Goal: Information Seeking & Learning: Get advice/opinions

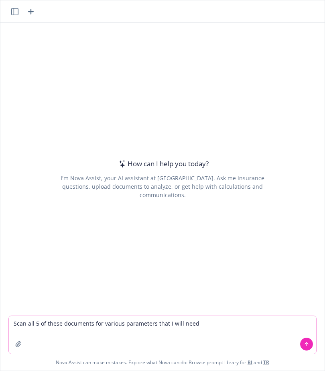
click at [17, 347] on button "button" at bounding box center [18, 343] width 13 height 13
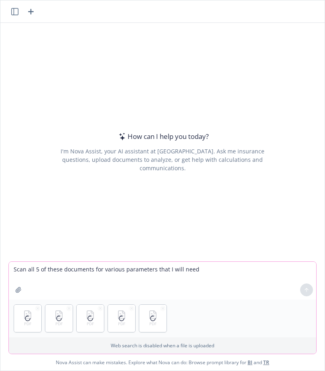
click at [207, 272] on textarea "Scan all 5 of these documents for various parameters that I will need" at bounding box center [162, 281] width 307 height 38
type textarea "Scan all 5 of these documents for various parameters that I will need to pull l…"
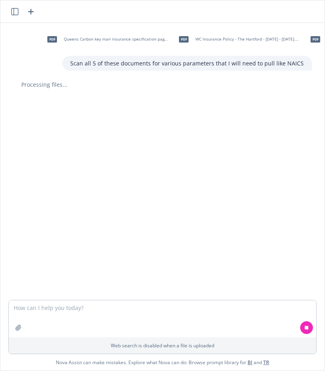
click at [128, 65] on p "Scan all 5 of these documents for various parameters that I will need to pull l…" at bounding box center [186, 63] width 233 height 8
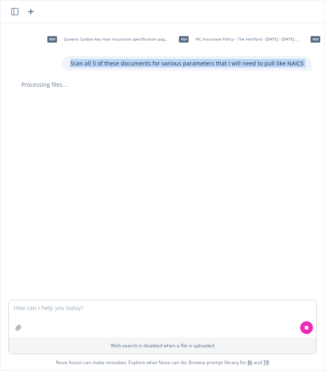
click at [128, 65] on p "Scan all 5 of these documents for various parameters that I will need to pull l…" at bounding box center [186, 63] width 233 height 8
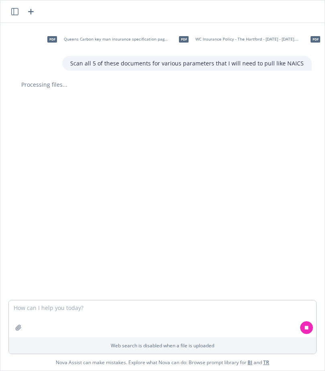
click at [144, 65] on p "Scan all 5 of these documents for various parameters that I will need to pull l…" at bounding box center [186, 63] width 233 height 8
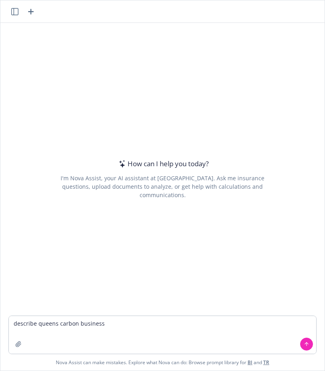
type textarea "describe queens carbon business"
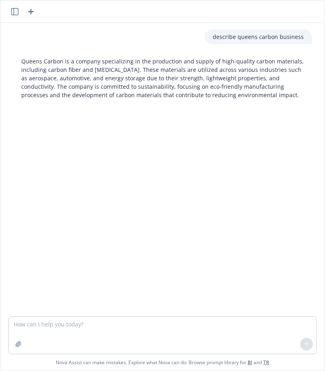
click at [201, 77] on p "Queens Carbon is a company specializing in the production and supply of high-qu…" at bounding box center [162, 78] width 282 height 42
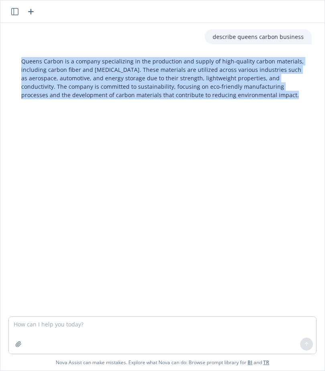
click at [201, 77] on p "Queens Carbon is a company specializing in the production and supply of high-qu…" at bounding box center [162, 78] width 282 height 42
click at [184, 89] on p "Queens Carbon is a company specializing in the production and supply of high-qu…" at bounding box center [162, 78] width 282 height 42
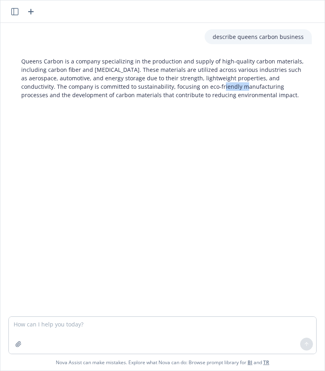
click at [184, 89] on p "Queens Carbon is a company specializing in the production and supply of high-qu…" at bounding box center [162, 78] width 282 height 42
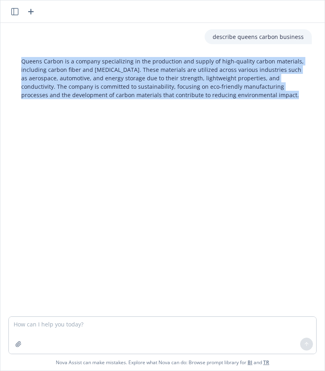
click at [184, 89] on p "Queens Carbon is a company specializing in the production and supply of high-qu…" at bounding box center [162, 78] width 282 height 42
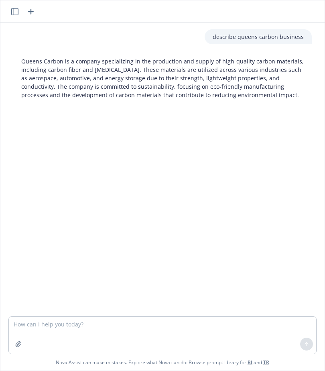
click at [195, 88] on p "Queens Carbon is a company specializing in the production and supply of high-qu…" at bounding box center [162, 78] width 282 height 42
click at [172, 325] on textarea at bounding box center [162, 335] width 307 height 37
paste textarea "[URL][DOMAIN_NAME]"
type textarea "Wrong https://www.queenscarbon.com/"
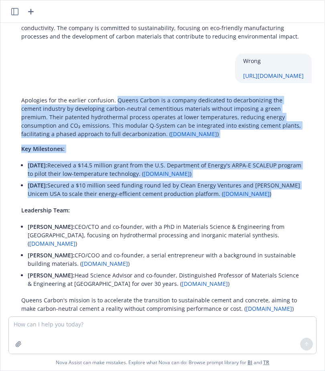
scroll to position [68, 0]
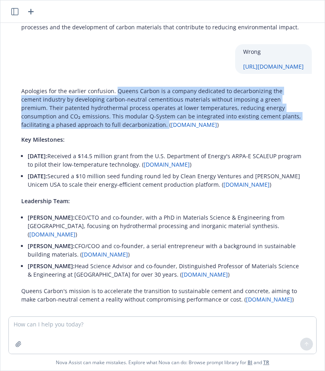
drag, startPoint x: 116, startPoint y: 160, endPoint x: 109, endPoint y: 125, distance: 36.0
click at [109, 125] on p "Apologies for the earlier confusion. Queens Carbon is a company dedicated to de…" at bounding box center [162, 108] width 282 height 42
copy p "Queens Carbon is a company dedicated to decarbonizing the cement industry by de…"
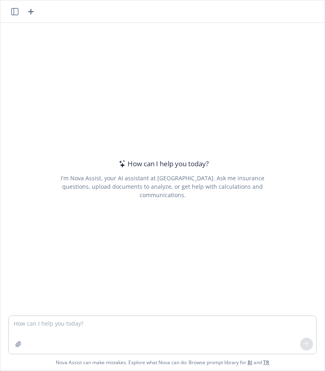
click at [12, 18] on header at bounding box center [162, 11] width 324 height 22
click at [12, 16] on header at bounding box center [162, 11] width 324 height 22
click at [12, 15] on button "button" at bounding box center [15, 12] width 10 height 10
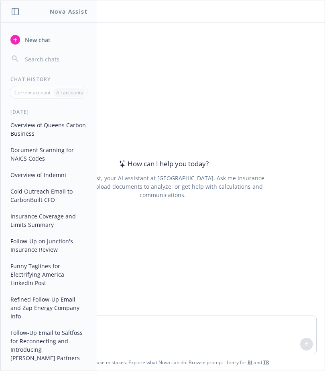
click at [56, 152] on button "Document Scanning for NAICS Codes" at bounding box center [48, 154] width 83 height 22
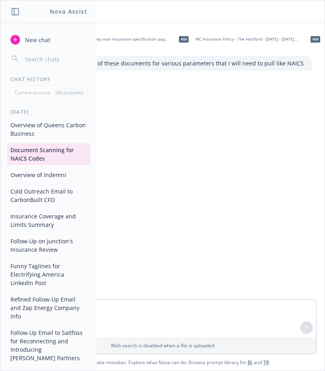
click at [144, 211] on div "pdf Queens Carbon key man insurance specification pages.pdf pdf WC Insurance Po…" at bounding box center [162, 161] width 324 height 276
click at [208, 179] on div "pdf Queens Carbon key man insurance specification pages.pdf pdf WC Insurance Po…" at bounding box center [162, 161] width 324 height 276
click at [144, 308] on textarea at bounding box center [162, 318] width 307 height 38
type textarea "redo Find NAICS"
click at [309, 327] on button at bounding box center [306, 327] width 13 height 13
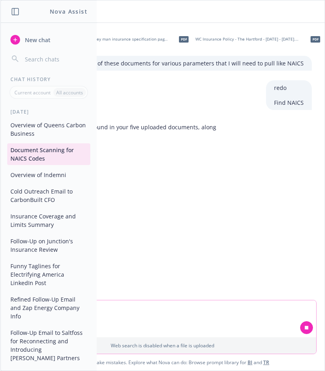
click at [18, 14] on icon "button" at bounding box center [15, 11] width 7 height 7
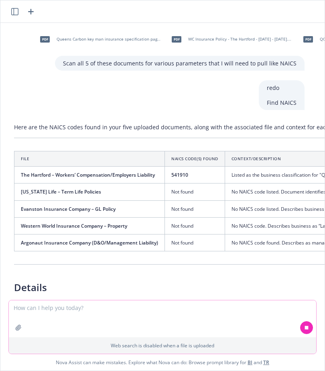
scroll to position [0, 11]
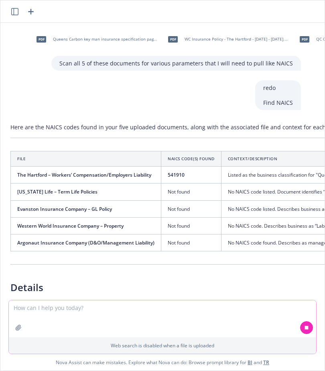
click at [176, 175] on td "541910" at bounding box center [191, 174] width 60 height 17
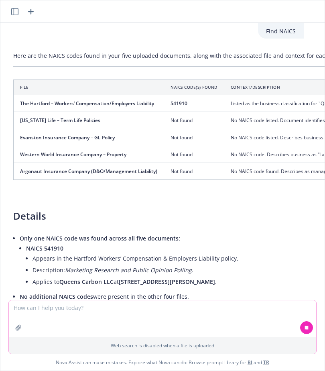
click at [176, 175] on tbody "The Hartford – Workers’ Compensation/Employers Liability 541910 Listed as the b…" at bounding box center [246, 137] width 465 height 85
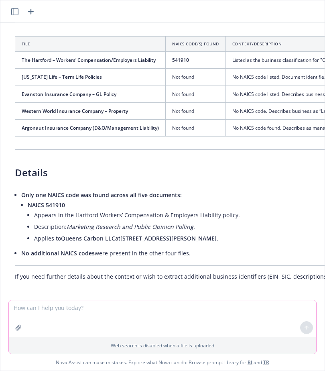
scroll to position [97, 6]
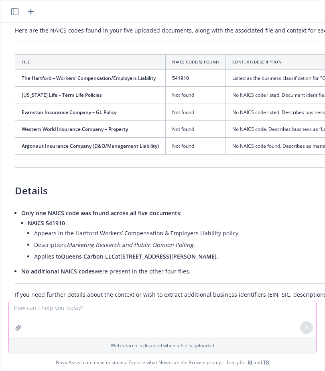
click at [176, 77] on span "541910" at bounding box center [180, 78] width 17 height 7
copy span "541910"
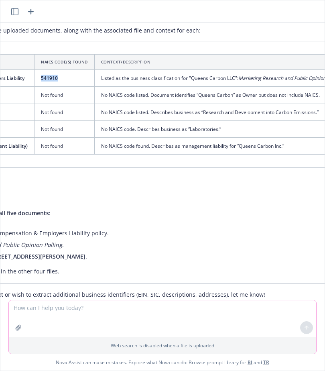
scroll to position [97, 0]
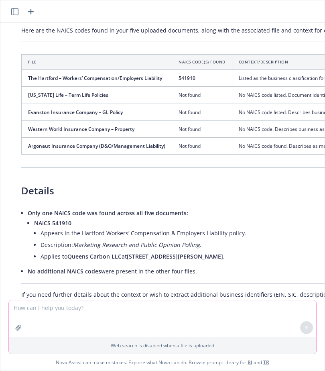
click at [67, 309] on textarea at bounding box center [162, 318] width 307 height 37
type textarea "Most recen"
type textarea "Total assets: most recent fiscal year end"
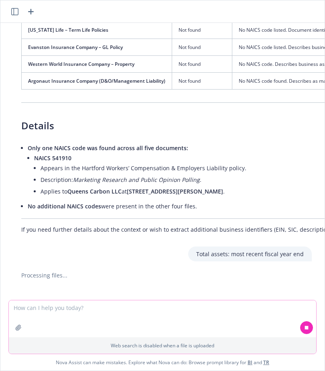
scroll to position [170, 0]
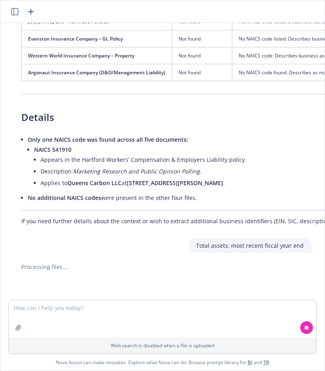
click at [307, 327] on icon at bounding box center [307, 327] width 4 height 4
click at [233, 241] on p "Total assets: most recent fiscal year end" at bounding box center [250, 245] width 108 height 8
copy p "Total assets: most recent fiscal year end"
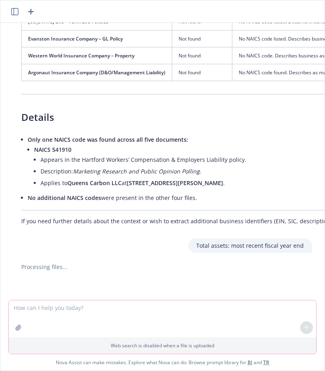
click at [85, 306] on textarea at bounding box center [162, 318] width 307 height 37
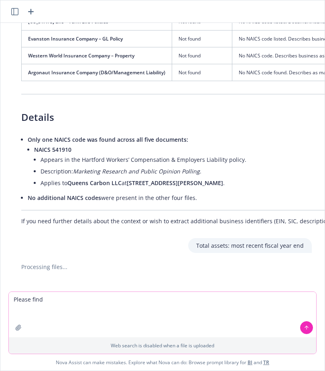
paste textarea "Total assets: most recent fiscal year end"
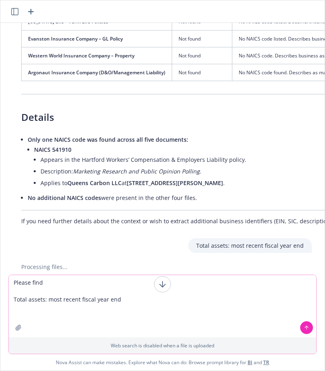
click at [128, 298] on textarea "Please find Total assets: most recent fiscal year end" at bounding box center [162, 306] width 307 height 62
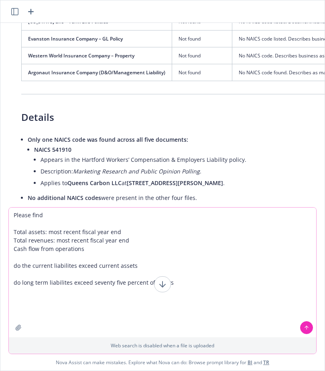
click at [68, 294] on textarea "Please find Total assets: most recent fiscal year end Total revenues: most rece…" at bounding box center [162, 272] width 307 height 130
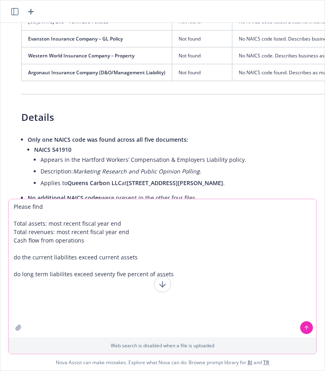
paste textarea "Will more than fifty percent (50%) of the total long-term liabilities mature wi…"
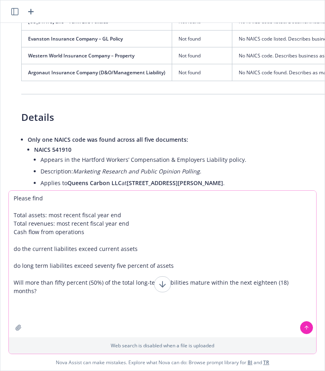
type textarea "Please find Total assets: most recent fiscal year end Total revenues: most rece…"
click at [306, 326] on icon at bounding box center [306, 327] width 3 height 2
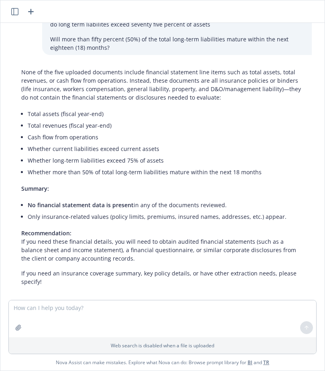
scroll to position [492, 0]
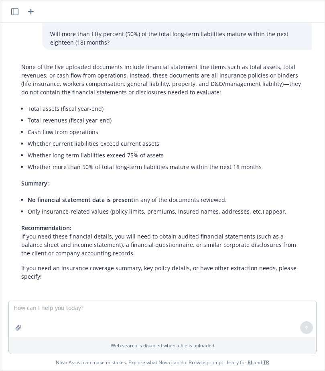
click at [128, 85] on p "None of the five uploaded documents include financial statement line items such…" at bounding box center [162, 80] width 282 height 34
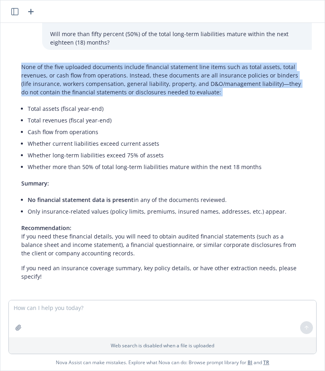
click at [128, 85] on p "None of the five uploaded documents include financial statement line items such…" at bounding box center [162, 80] width 282 height 34
click at [117, 82] on p "None of the five uploaded documents include financial statement line items such…" at bounding box center [162, 80] width 282 height 34
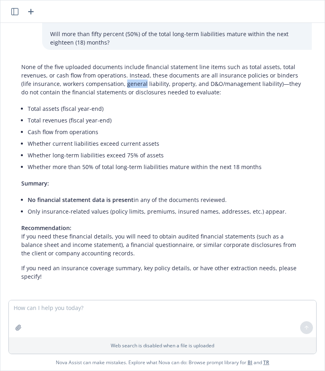
click at [117, 82] on p "None of the five uploaded documents include financial statement line items such…" at bounding box center [162, 80] width 282 height 34
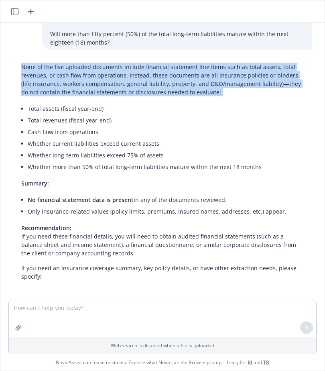
click at [117, 82] on p "None of the five uploaded documents include financial statement line items such…" at bounding box center [162, 80] width 282 height 34
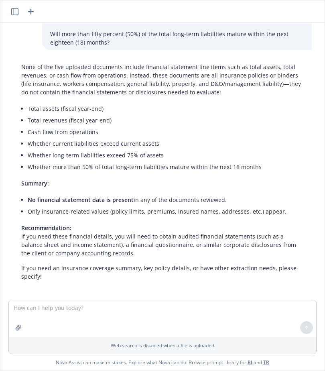
click at [106, 80] on p "None of the five uploaded documents include financial statement line items such…" at bounding box center [162, 80] width 282 height 34
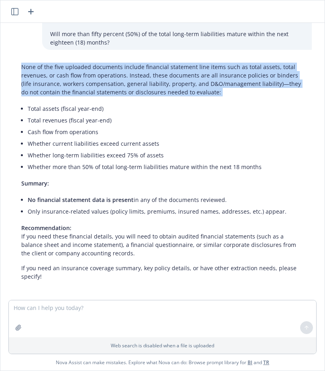
click at [106, 80] on p "None of the five uploaded documents include financial statement line items such…" at bounding box center [162, 80] width 282 height 34
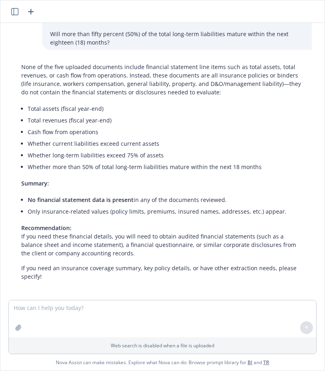
click at [97, 81] on p "None of the five uploaded documents include financial statement line items such…" at bounding box center [162, 80] width 282 height 34
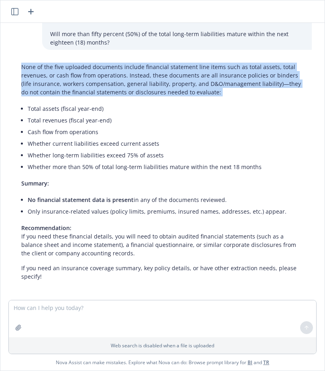
click at [97, 81] on p "None of the five uploaded documents include financial statement line items such…" at bounding box center [162, 80] width 282 height 34
click at [99, 86] on p "None of the five uploaded documents include financial statement line items such…" at bounding box center [162, 80] width 282 height 34
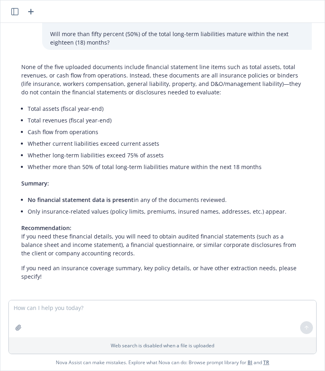
click at [99, 86] on p "None of the five uploaded documents include financial statement line items such…" at bounding box center [162, 80] width 282 height 34
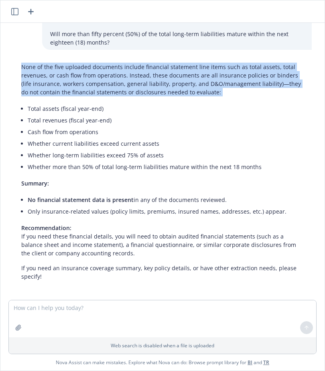
click at [99, 86] on p "None of the five uploaded documents include financial statement line items such…" at bounding box center [162, 80] width 282 height 34
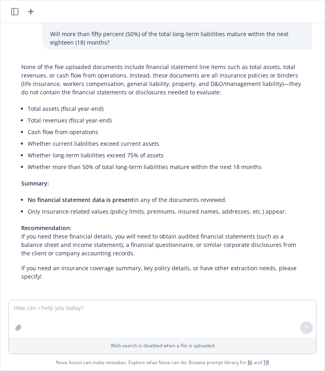
click at [81, 85] on p "None of the five uploaded documents include financial statement line items such…" at bounding box center [162, 80] width 282 height 34
click at [51, 306] on textarea at bounding box center [162, 318] width 307 height 37
click at [31, 7] on icon "button" at bounding box center [31, 12] width 10 height 10
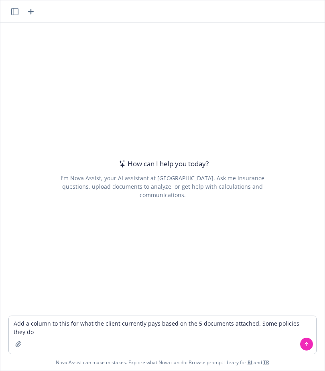
click at [106, 328] on textarea "Add a column to this for what the client currently pays based on the 5 document…" at bounding box center [162, 335] width 307 height 38
drag, startPoint x: 174, startPoint y: 325, endPoint x: 325, endPoint y: 322, distance: 150.9
click at [325, 322] on div "How can I help you today? I'm Nova Assist, your AI assistant at Newfront. Ask m…" at bounding box center [162, 185] width 325 height 371
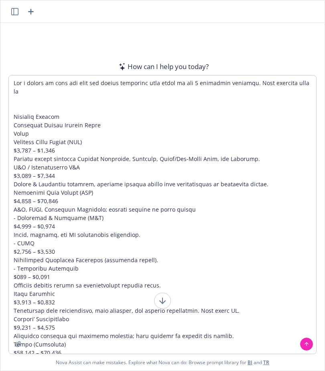
type textarea "Add a column to this for what the client currently pays based on the 5 document…"
click at [18, 342] on icon "button" at bounding box center [18, 343] width 5 height 5
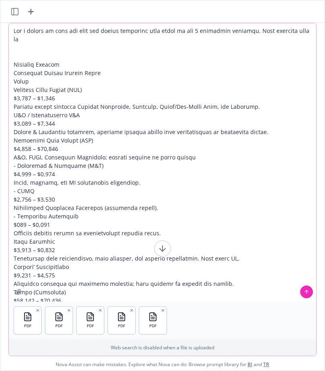
click at [309, 286] on button at bounding box center [306, 291] width 13 height 13
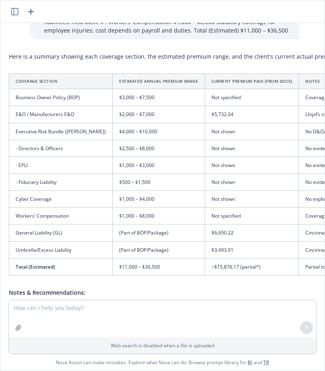
scroll to position [163, 13]
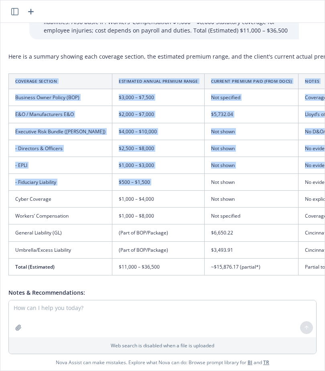
drag, startPoint x: 16, startPoint y: 70, endPoint x: 255, endPoint y: 168, distance: 258.6
click at [256, 168] on table "Coverage Section Estimated Annual Premium Range Current Premium Paid (from docs…" at bounding box center [268, 174] width 521 height 202
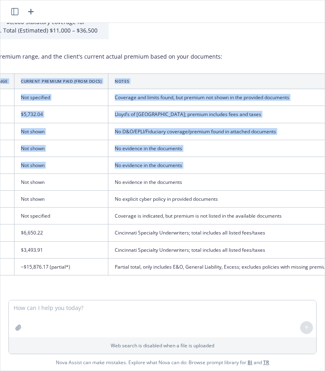
scroll to position [163, 263]
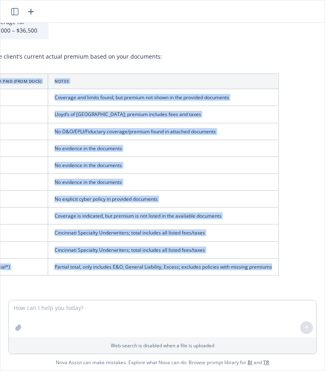
click at [247, 258] on td "Partial total, only includes E&O, General Liability, Excess; excludes policies …" at bounding box center [163, 266] width 231 height 17
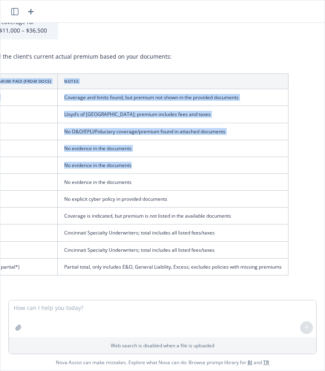
drag, startPoint x: 276, startPoint y: 258, endPoint x: 118, endPoint y: 153, distance: 188.9
click at [118, 153] on div "pdf E&O 24-25 binder - PROFESSIONAL LIABILITY (1).pdf pdf EVRCOOL Inc. GL Binde…" at bounding box center [162, 161] width 324 height 277
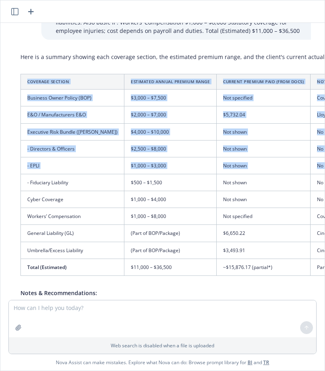
scroll to position [163, 0]
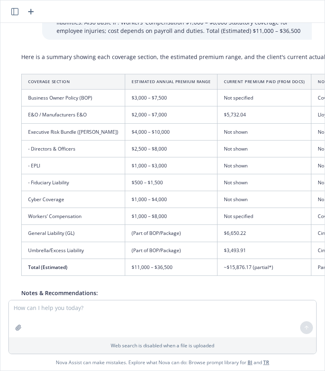
click at [19, 60] on div "Here is a summary showing each coverage section, the estimated premium range, a…" at bounding box center [281, 212] width 537 height 327
click at [19, 53] on div "Here is a summary showing each coverage section, the estimated premium range, a…" at bounding box center [281, 212] width 537 height 327
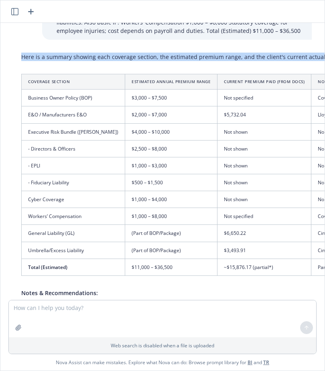
click at [19, 49] on div "Here is a summary showing each coverage section, the estimated premium range, a…" at bounding box center [281, 212] width 537 height 327
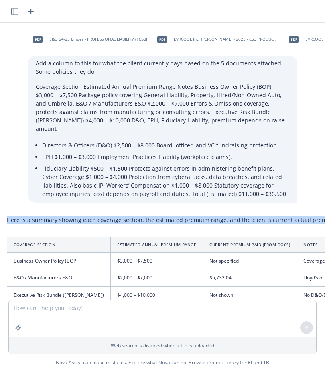
scroll to position [0, 0]
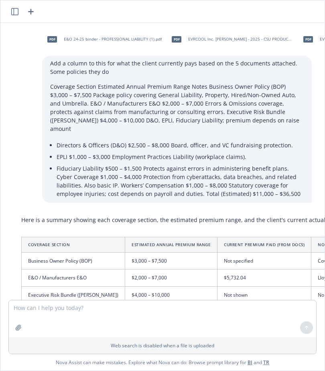
click at [95, 237] on th "Coverage Section" at bounding box center [73, 244] width 103 height 15
click at [14, 12] on icon "button" at bounding box center [14, 11] width 7 height 7
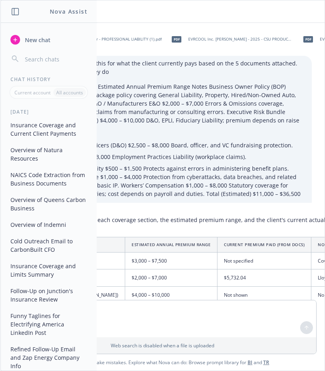
click at [47, 203] on button "Overview of Queens Carbon Business" at bounding box center [48, 204] width 83 height 22
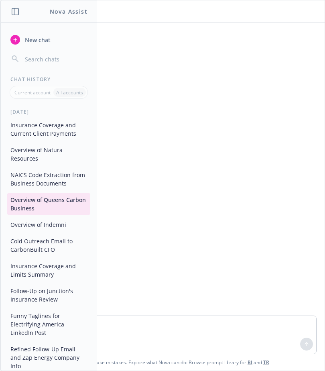
scroll to position [69, 0]
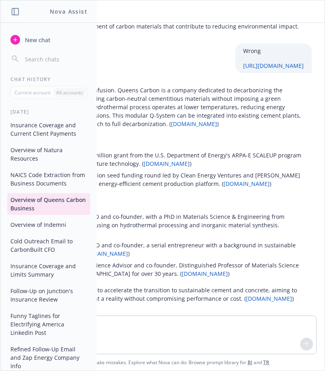
click at [128, 151] on p "June 2024: Received a $14.5 million grant from the U.S. Department of Energy's …" at bounding box center [166, 159] width 276 height 17
click at [47, 176] on button "NAICS Code Extraction from Business Documents" at bounding box center [48, 179] width 83 height 22
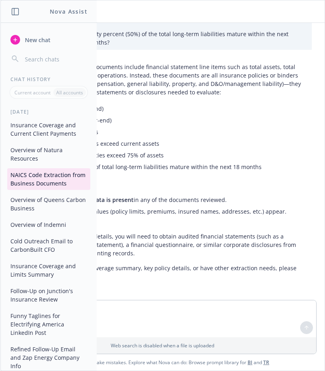
click at [130, 85] on p "None of the five uploaded documents include financial statement line items such…" at bounding box center [162, 80] width 282 height 34
click at [15, 11] on icon "button" at bounding box center [15, 11] width 7 height 7
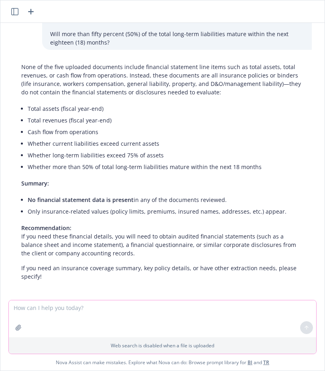
click at [82, 309] on textarea at bounding box center [162, 318] width 307 height 37
type textarea "Who is the D&O carrier, limit, retention, deductible, expiring premium, ecxpira…"
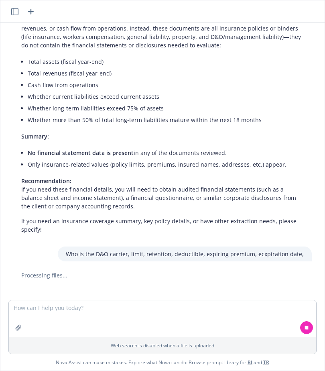
scroll to position [547, 0]
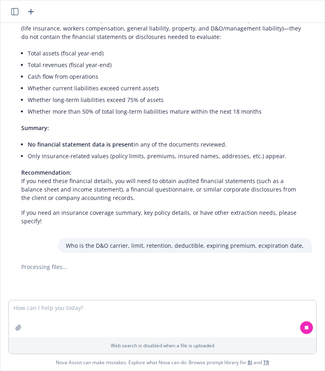
click at [97, 242] on p "Who is the D&O carrier, limit, retention, deductible, expiring premium, ecxpira…" at bounding box center [185, 245] width 238 height 8
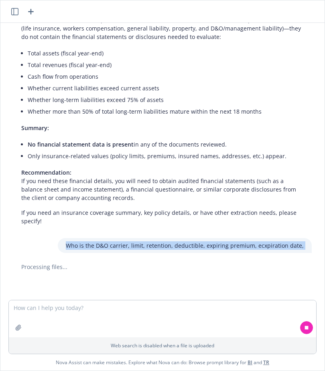
click at [97, 242] on p "Who is the D&O carrier, limit, retention, deductible, expiring premium, ecxpira…" at bounding box center [185, 245] width 238 height 8
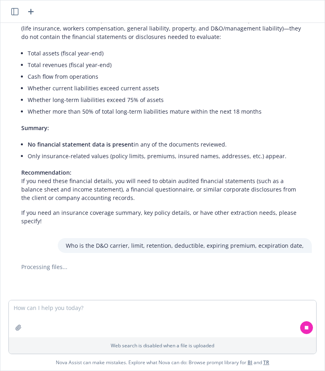
click at [86, 242] on p "Who is the D&O carrier, limit, retention, deductible, expiring premium, ecxpira…" at bounding box center [185, 245] width 238 height 8
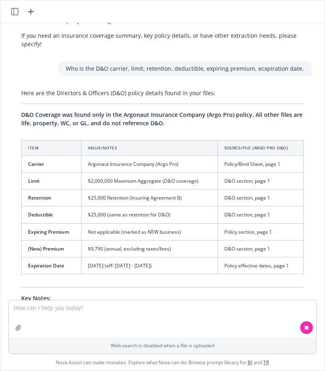
scroll to position [726, 0]
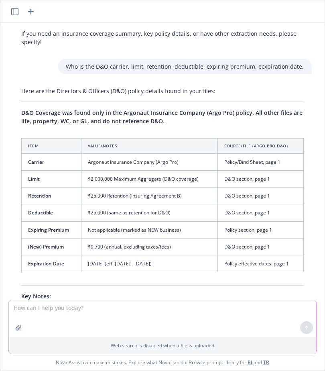
click at [77, 305] on textarea at bounding box center [162, 318] width 307 height 37
type textarea "Do the current liabilites of the company exceed current assets?"
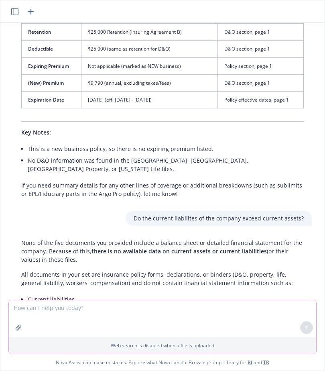
scroll to position [999, 0]
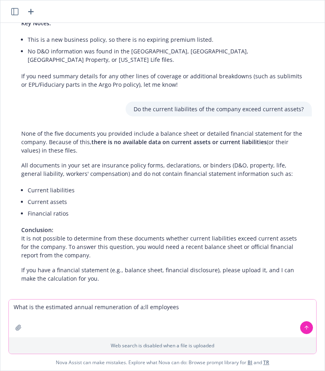
type textarea "What is the estimated annual remuneration of a;ll employees"
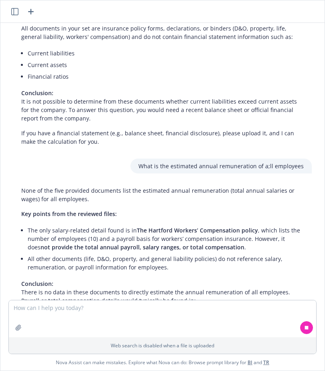
scroll to position [1146, 0]
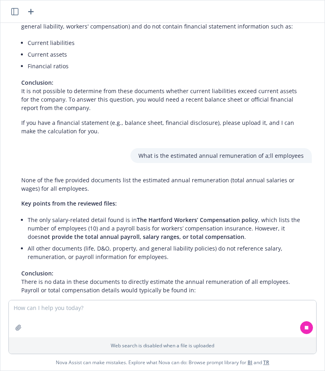
click at [94, 225] on li "The only salary-related detail found is in The Hartford Workers’ Compensation p…" at bounding box center [166, 228] width 276 height 28
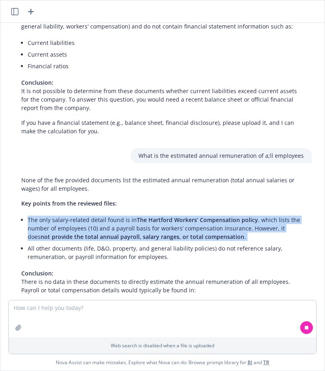
click at [94, 225] on li "The only salary-related detail found is in The Hartford Workers’ Compensation p…" at bounding box center [166, 228] width 276 height 28
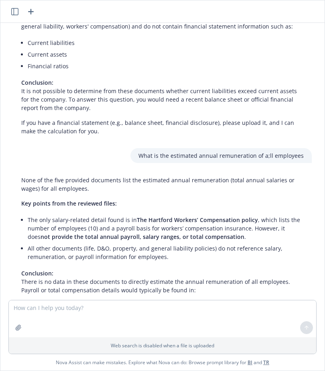
click at [142, 248] on li "All other documents (life, D&O, property, and general liability policies) do no…" at bounding box center [166, 252] width 276 height 20
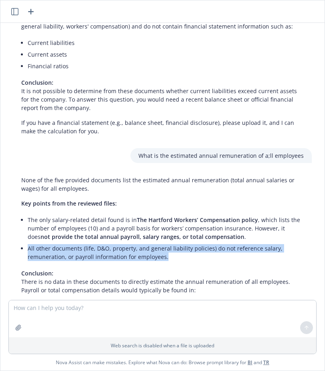
click at [142, 248] on li "All other documents (life, D&O, property, and general liability policies) do no…" at bounding box center [166, 252] width 276 height 20
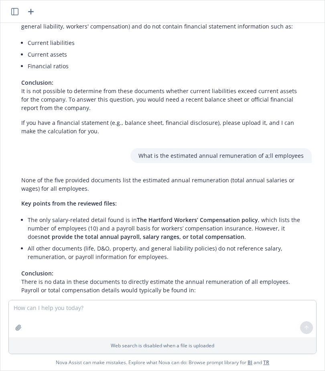
click at [122, 248] on li "All other documents (life, D&O, property, and general liability policies) do no…" at bounding box center [166, 252] width 276 height 20
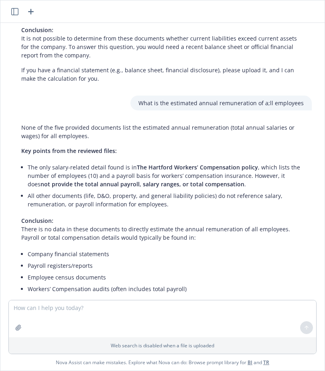
scroll to position [1213, 0]
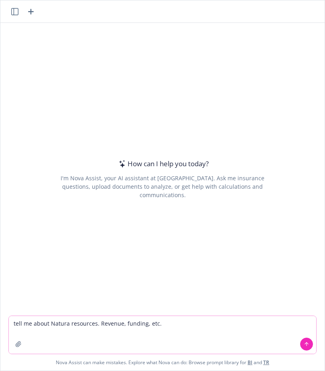
paste textarea "https://www.naturaresources.com/"
type textarea "tell me about Natura resources. Revenue, funding, etc. https://www.naturaresour…"
click at [307, 343] on icon at bounding box center [306, 343] width 3 height 2
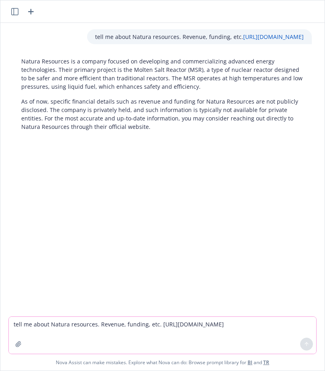
click at [121, 117] on p "As of now, specific financial details such as revenue and funding for Natura Re…" at bounding box center [162, 114] width 282 height 34
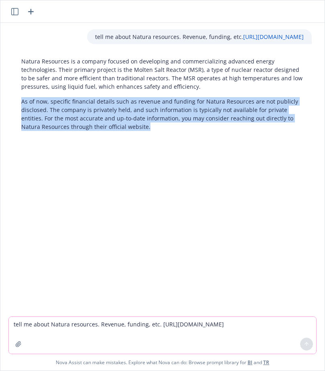
click at [121, 117] on p "As of now, specific financial details such as revenue and funding for Natura Re…" at bounding box center [162, 114] width 282 height 34
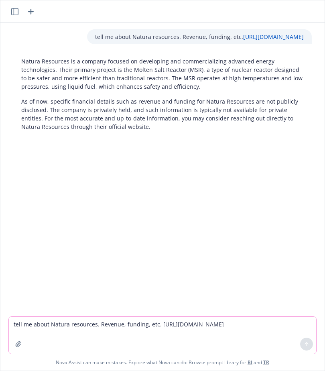
click at [105, 116] on p "As of now, specific financial details such as revenue and funding for Natura Re…" at bounding box center [162, 114] width 282 height 34
click at [229, 93] on div "Natura Resources is a company focused on developing and commercializing advance…" at bounding box center [162, 94] width 298 height 80
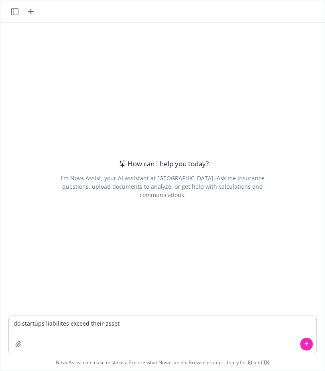
type textarea "do startups liabilites exceed their assets"
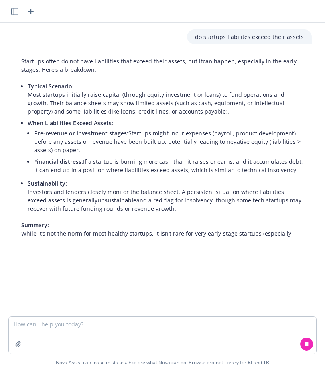
click at [61, 148] on li "Pre-revenue or investment stages: Startups might incur expenses (payroll, produ…" at bounding box center [169, 141] width 270 height 28
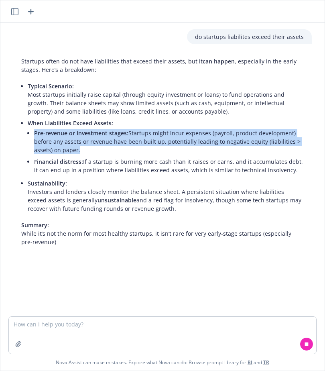
click at [61, 148] on li "Pre-revenue or investment stages: Startups might incur expenses (payroll, produ…" at bounding box center [169, 141] width 270 height 28
click at [53, 148] on li "Pre-revenue or investment stages: Startups might incur expenses (payroll, produ…" at bounding box center [169, 141] width 270 height 28
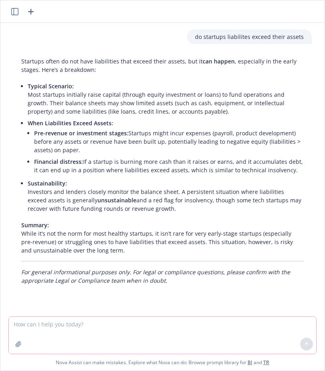
click at [39, 322] on textarea at bounding box center [162, 335] width 307 height 37
type textarea "Do the current liabilites exceed current assets for queens carbon"
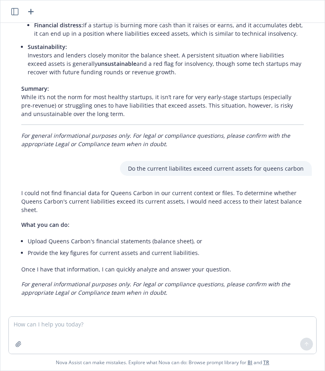
scroll to position [138, 0]
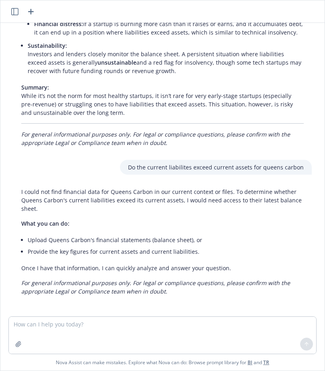
click at [141, 198] on p "I could not find financial data for Queens Carbon in our current context or fil…" at bounding box center [162, 199] width 282 height 25
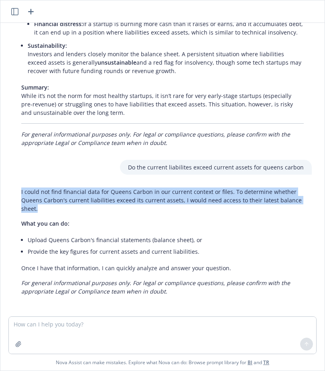
click at [141, 198] on p "I could not find financial data for Queens Carbon in our current context or fil…" at bounding box center [162, 199] width 282 height 25
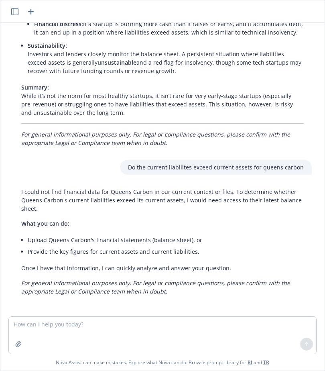
click at [122, 197] on p "I could not find financial data for Queens Carbon in our current context or fil…" at bounding box center [162, 199] width 282 height 25
click at [67, 321] on textarea at bounding box center [162, 335] width 307 height 37
type textarea "give me an exeuctive summary of the business"
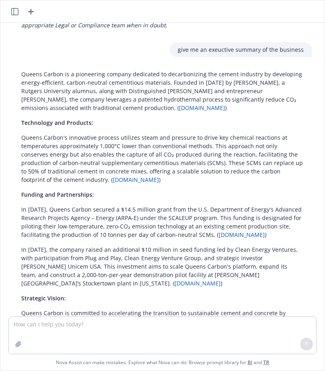
scroll to position [402, 0]
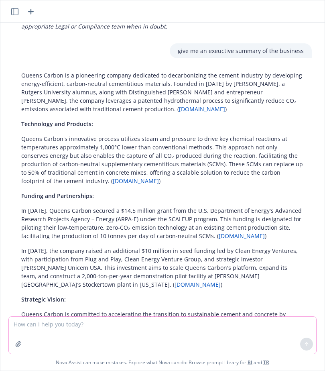
click at [67, 327] on textarea at bounding box center [162, 335] width 307 height 37
type textarea "Drop the links off"
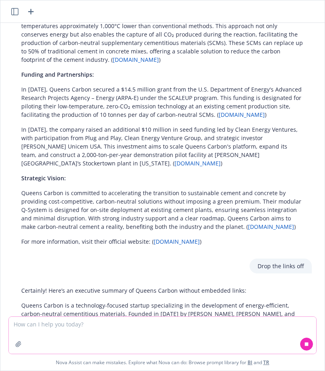
scroll to position [554, 0]
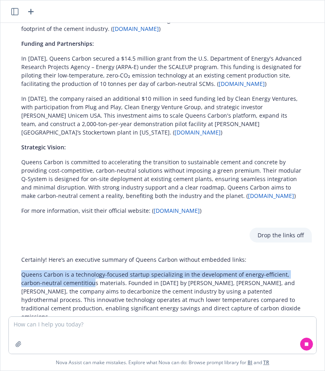
drag, startPoint x: 21, startPoint y: 272, endPoint x: 74, endPoint y: 290, distance: 55.9
click at [74, 288] on p "Queens Carbon is a technology-focused startup specializing in the development o…" at bounding box center [162, 295] width 282 height 51
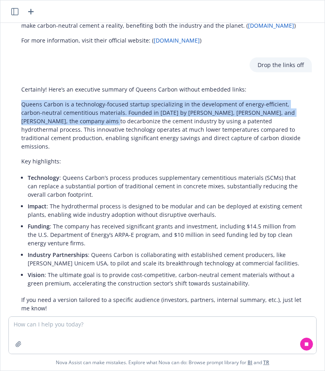
scroll to position [733, 0]
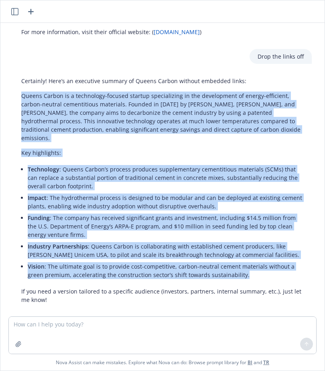
click at [258, 266] on li "Vision : The ultimate goal is to provide cost-competitive, carbon-neutral cemen…" at bounding box center [166, 270] width 276 height 20
copy div "Loremi Dolors am c adipiscing-elitsed doeiusm temporincidi ut lab etdoloremag a…"
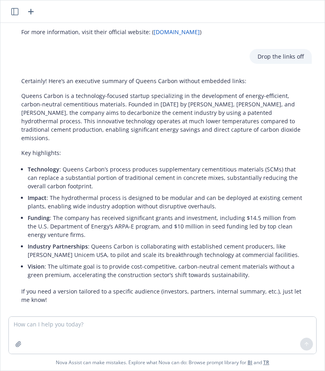
click at [76, 229] on li "Funding : The company has received significant grants and investment, including…" at bounding box center [166, 226] width 276 height 28
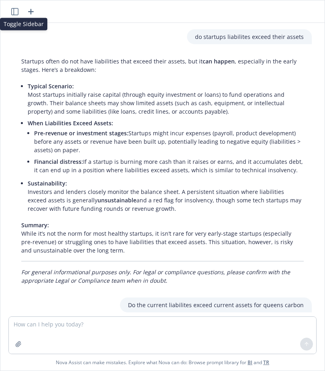
click at [14, 11] on icon "button" at bounding box center [14, 11] width 7 height 7
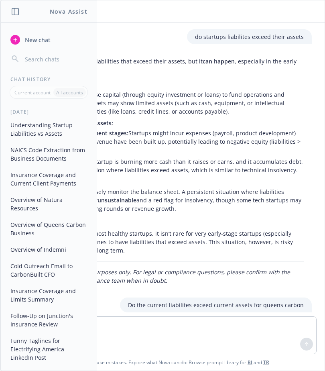
click at [52, 223] on button "Overview of Queens Carbon Business" at bounding box center [48, 229] width 83 height 22
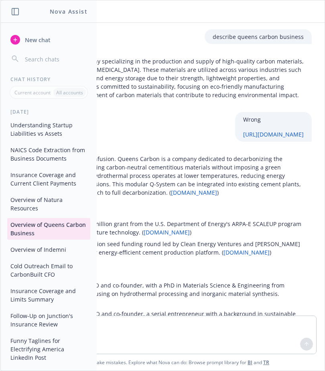
scroll to position [69, 0]
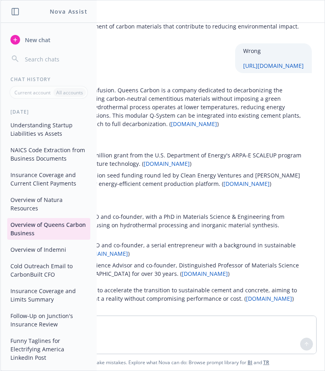
click at [51, 153] on button "NAICS Code Extraction from Business Documents" at bounding box center [48, 154] width 83 height 22
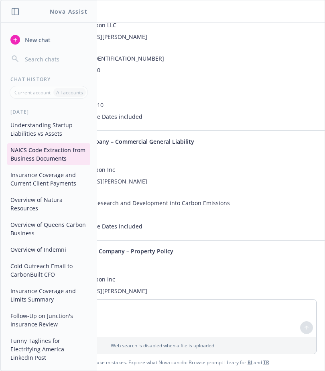
click at [151, 285] on div "Here is a summary of the NAICS codes and other key business profiling parameter…" at bounding box center [203, 285] width 380 height 846
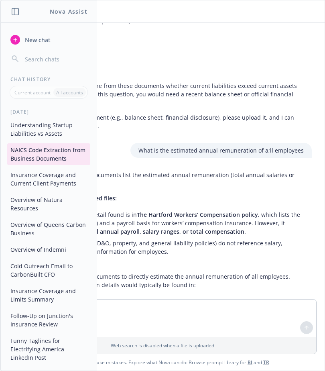
scroll to position [2341, 0]
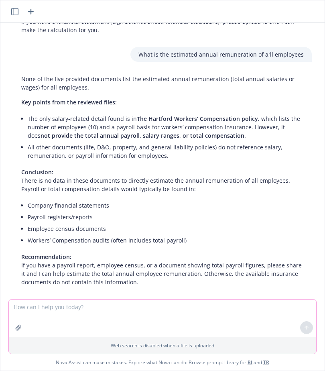
click at [142, 310] on textarea at bounding box center [162, 318] width 307 height 38
type textarea "Can you find the FEIN number"
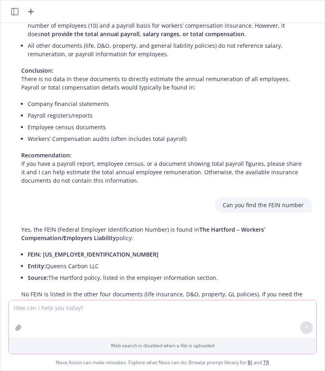
scroll to position [2461, 0]
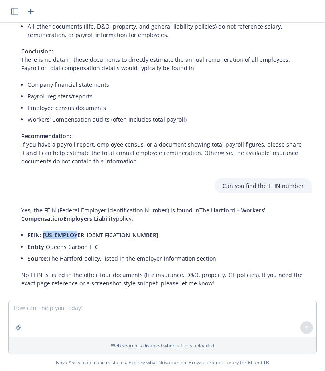
drag, startPoint x: 43, startPoint y: 225, endPoint x: 77, endPoint y: 225, distance: 34.1
click at [77, 229] on li "FEIN: [US_EMPLOYER_IDENTIFICATION_NUMBER]" at bounding box center [166, 235] width 276 height 12
copy span "[US_EMPLOYER_IDENTIFICATION_NUMBER]"
click at [46, 306] on textarea at bounding box center [162, 318] width 307 height 37
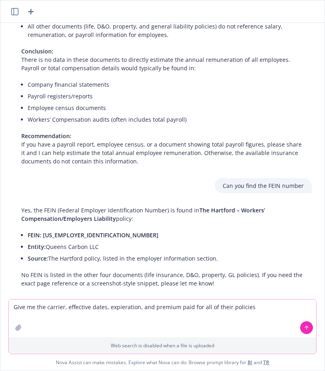
type textarea "Give me the carrier, effective dates, expieration, and premium paid for all of …"
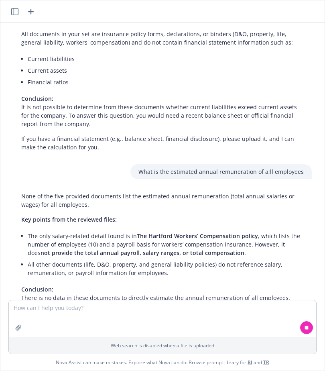
scroll to position [2517, 0]
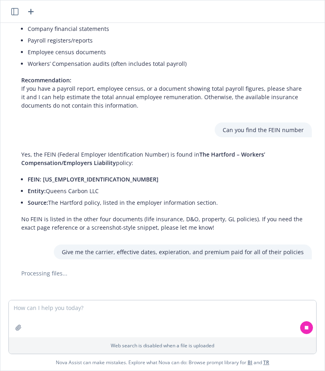
click at [130, 248] on p "Give me the carrier, effective dates, expieration, and premium paid for all of …" at bounding box center [183, 252] width 242 height 8
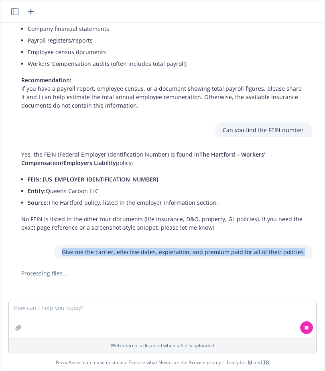
click at [130, 248] on p "Give me the carrier, effective dates, expieration, and premium paid for all of …" at bounding box center [183, 252] width 242 height 8
copy p "Give me the carrier, effective dates, expieration, and premium paid for all of …"
click at [308, 330] on icon at bounding box center [307, 328] width 6 height 6
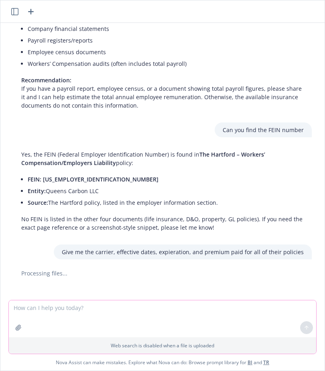
click at [208, 312] on textarea at bounding box center [162, 318] width 307 height 37
paste textarea "Give me the carrier, effective dates, expieration, and premium paid for all of …"
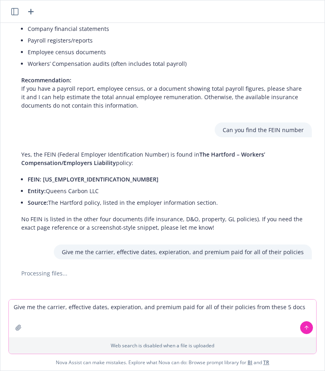
type textarea "Give me the carrier, effective dates, expieration, and premium paid for all of …"
click at [14, 327] on button "button" at bounding box center [18, 327] width 13 height 13
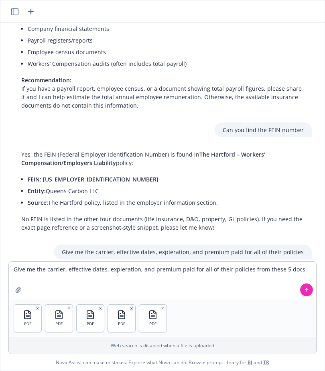
click at [306, 292] on icon at bounding box center [307, 290] width 6 height 6
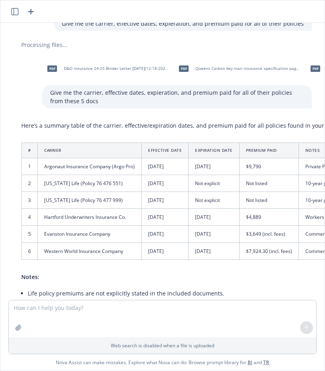
scroll to position [2794, 0]
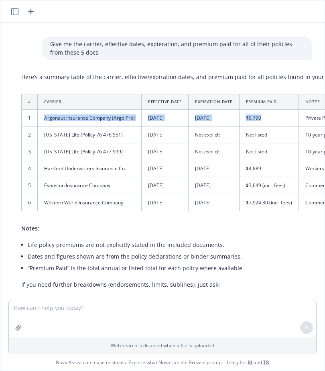
drag, startPoint x: 43, startPoint y: 108, endPoint x: 267, endPoint y: 111, distance: 223.9
click at [267, 111] on tr "1 Argonaut Insurance Company (Argo Pro) [DATE] [DATE] $9,790 Private PROtect ma…" at bounding box center [236, 117] width 428 height 17
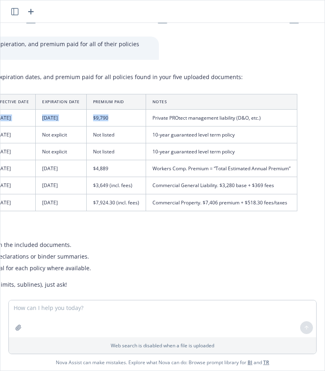
scroll to position [2794, 162]
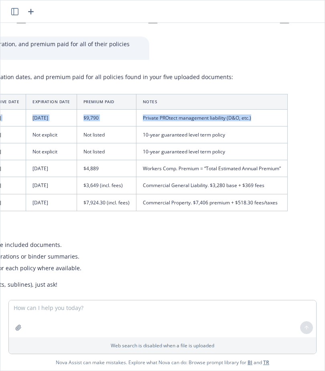
click at [267, 111] on td "Private PROtect management liability (D&O, etc.)" at bounding box center [211, 117] width 151 height 17
copy tr "Argonaut Insurance Company (Argo Pro) [DATE] [DATE] $9,790 Private PROtect mana…"
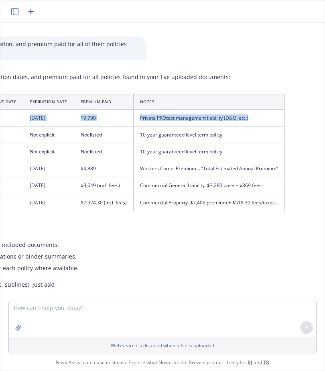
scroll to position [2794, 201]
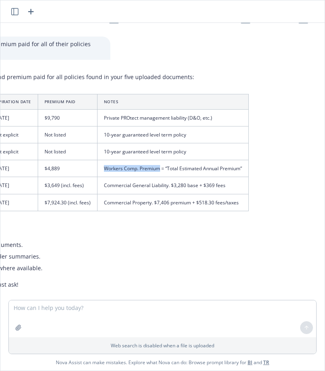
drag, startPoint x: 156, startPoint y: 159, endPoint x: 76, endPoint y: 158, distance: 80.6
click at [76, 160] on tr "4 Hartford Underwriters Insurance Co. [DATE] [DATE] $4,889 Workers Comp. Premiu…" at bounding box center [34, 168] width 428 height 17
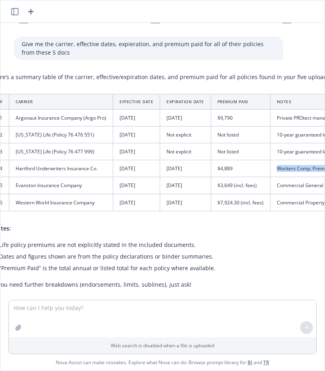
scroll to position [2794, 0]
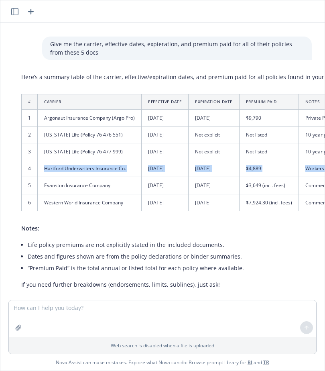
click at [43, 160] on td "Hartford Underwriters Insurance Co." at bounding box center [90, 168] width 104 height 17
copy tr "Hartford Underwriters Insurance Co. [DATE] [DATE] $4,889 Workers Comp. Premium"
drag, startPoint x: 43, startPoint y: 176, endPoint x: 184, endPoint y: 177, distance: 141.6
click at [184, 177] on tr "5 Evanston Insurance Company [DATE] [DATE] $3,649 (incl. fees) Commercial Gener…" at bounding box center [236, 185] width 428 height 17
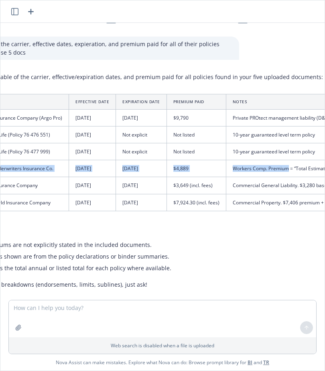
scroll to position [2794, 106]
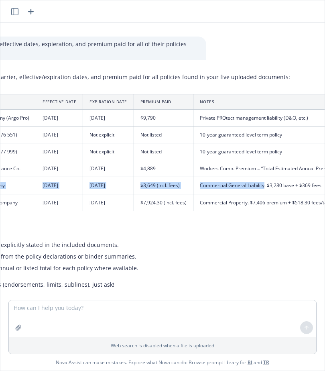
click at [260, 177] on td "Commercial General Liability. $3,280 base + $369 fees" at bounding box center [268, 185] width 151 height 17
copy tr "Evanston Insurance Company [DATE] [DATE] $3,649 (incl. fees) Commercial General…"
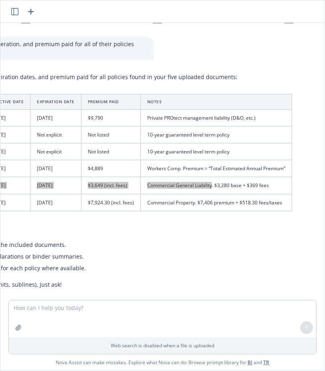
scroll to position [2794, 162]
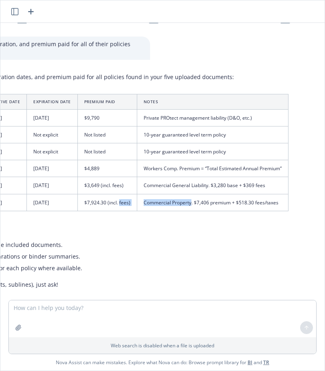
drag, startPoint x: 188, startPoint y: 192, endPoint x: 116, endPoint y: 192, distance: 71.8
click at [116, 194] on tr "6 Western World Insurance Company [DATE] [DATE] $7,924.30 (incl. fees) Commerci…" at bounding box center [74, 202] width 428 height 17
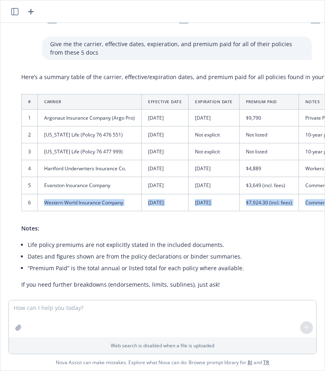
click at [43, 194] on td "Western World Insurance Company" at bounding box center [90, 202] width 104 height 17
copy tr "Western World Insurance Company [DATE] [DATE] $7,924.30 (incl. fees) Commercial…"
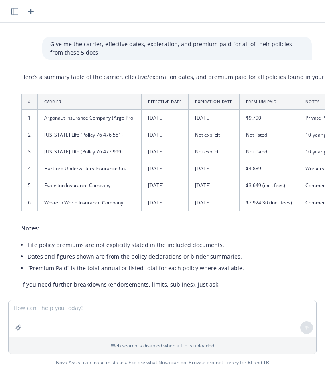
click at [88, 195] on td "Western World Insurance Company" at bounding box center [90, 202] width 104 height 17
